Goal: Find specific page/section: Find specific page/section

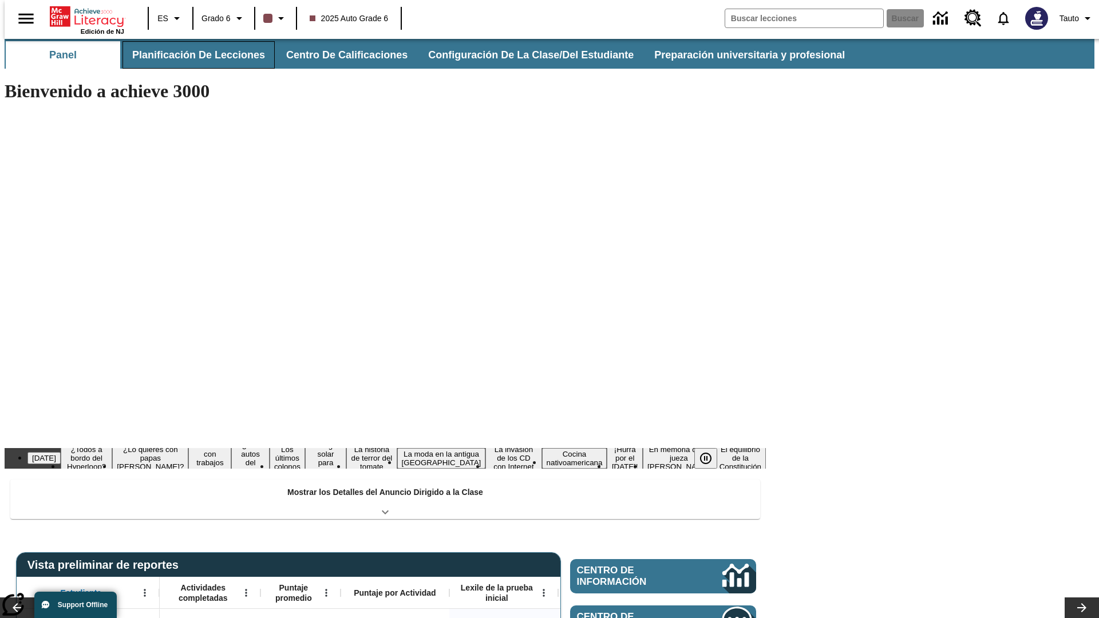
click at [192, 55] on button "Planificación de lecciones" at bounding box center [198, 54] width 152 height 27
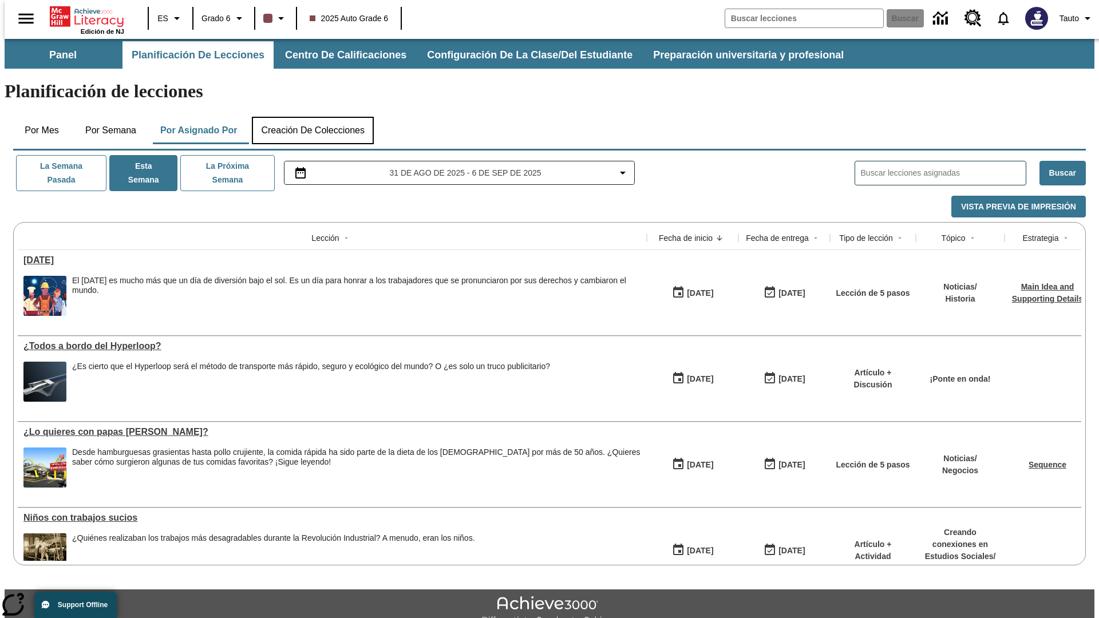
click at [313, 117] on button "Creación de colecciones" at bounding box center [313, 130] width 122 height 27
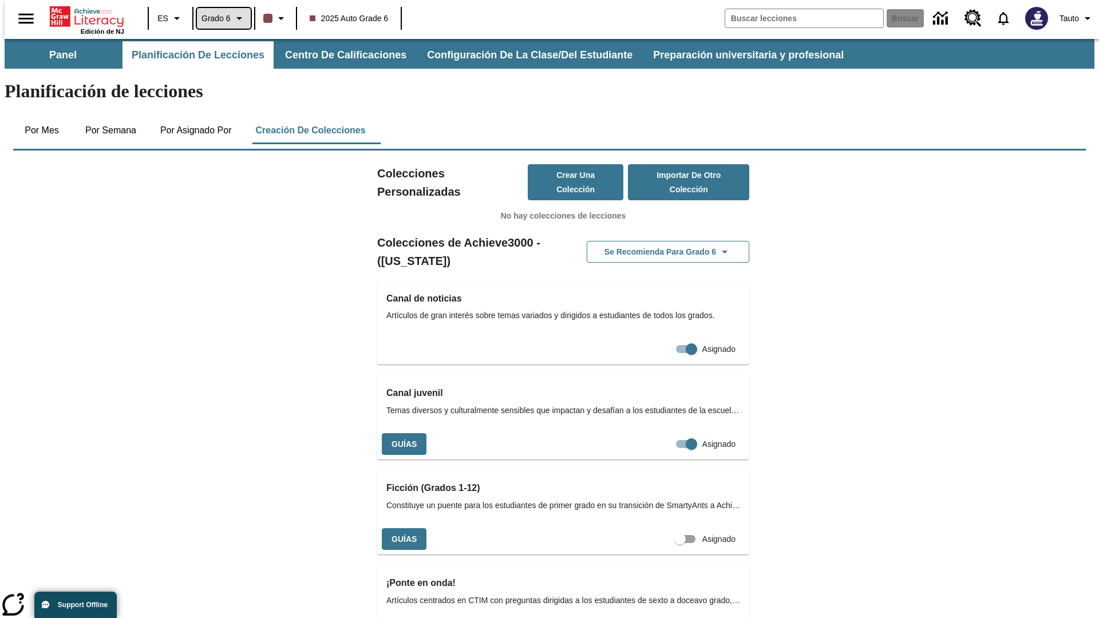
click at [220, 18] on span "Grado 6" at bounding box center [215, 19] width 29 height 12
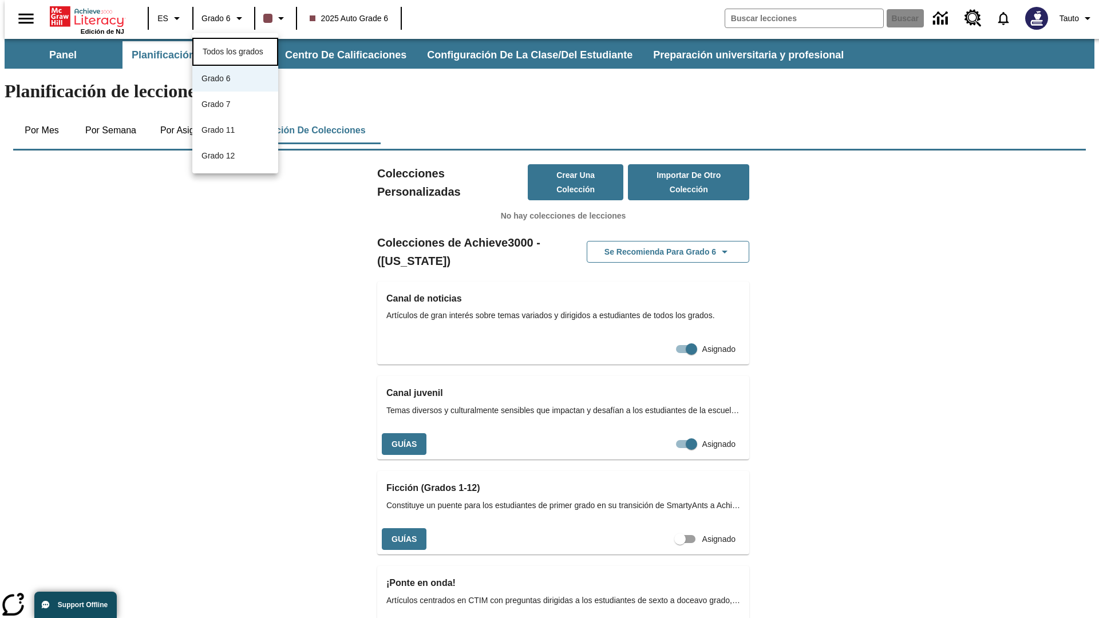
click at [235, 50] on span "Todos los grados" at bounding box center [233, 51] width 61 height 9
